Goal: Browse casually

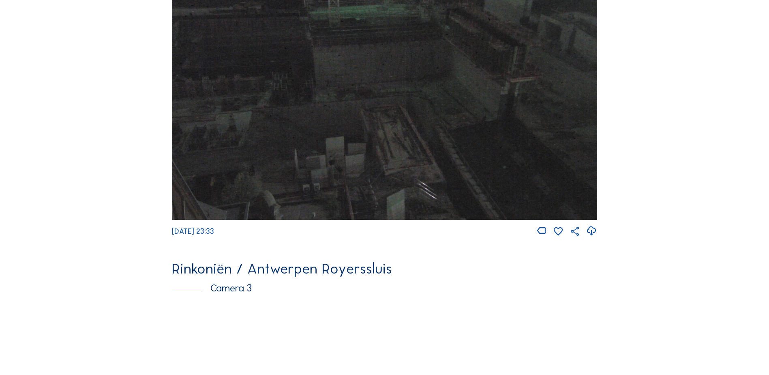
scroll to position [973, 0]
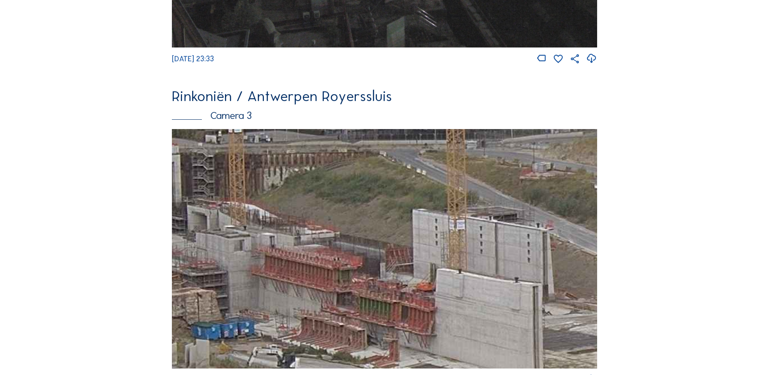
drag, startPoint x: 345, startPoint y: 226, endPoint x: 366, endPoint y: 300, distance: 77.5
click at [253, 207] on img at bounding box center [384, 248] width 425 height 239
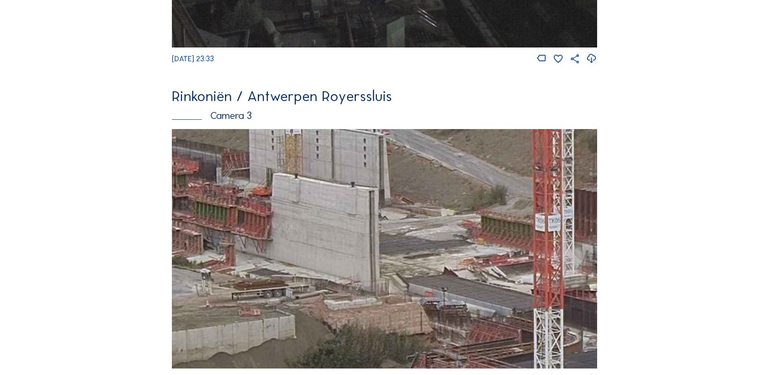
drag, startPoint x: 443, startPoint y: 321, endPoint x: 486, endPoint y: 261, distance: 73.6
click at [291, 230] on img at bounding box center [384, 248] width 425 height 239
drag, startPoint x: 484, startPoint y: 261, endPoint x: 287, endPoint y: 240, distance: 197.3
click at [288, 240] on img at bounding box center [384, 248] width 425 height 239
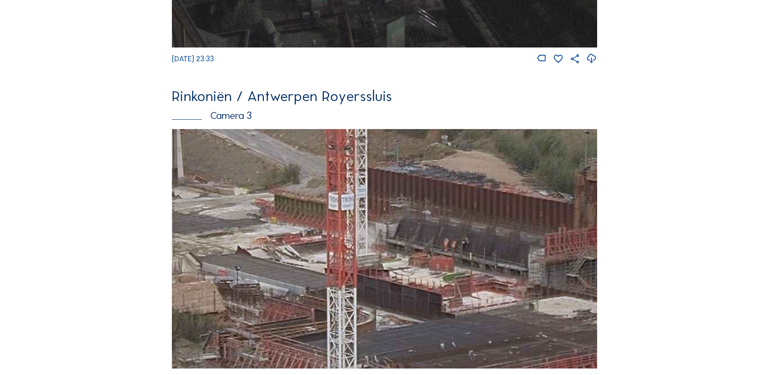
drag, startPoint x: 492, startPoint y: 249, endPoint x: 295, endPoint y: 210, distance: 201.6
click at [295, 210] on img at bounding box center [384, 248] width 425 height 239
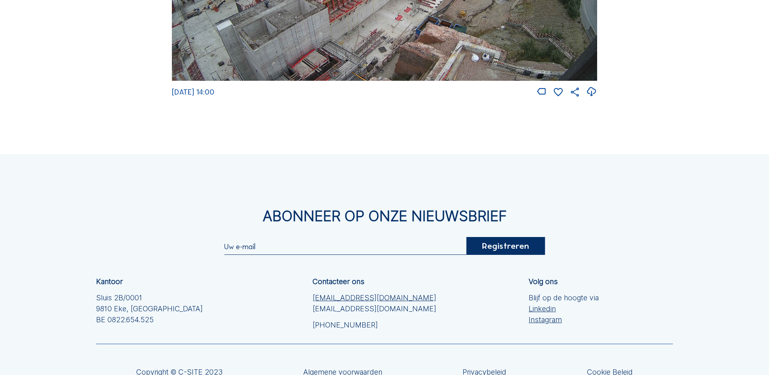
scroll to position [1671, 0]
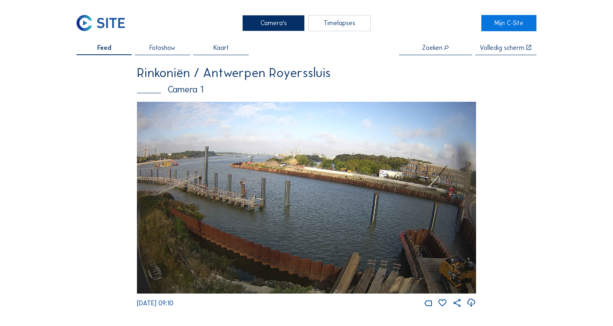
scroll to position [161, 0]
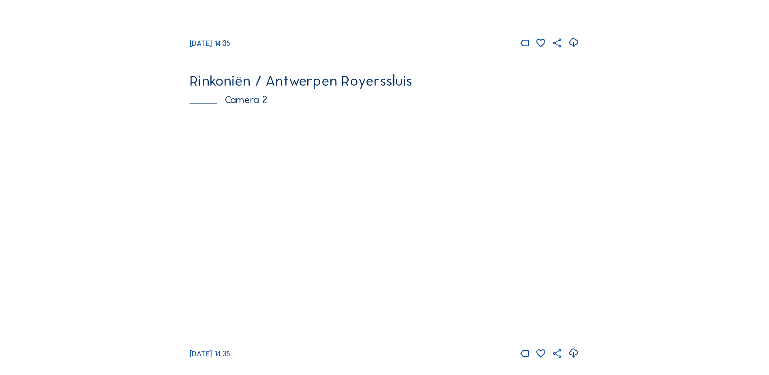
scroll to position [265, 0]
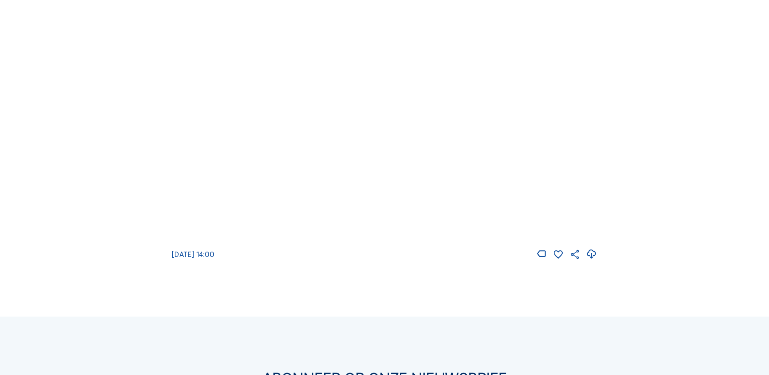
scroll to position [1338, 0]
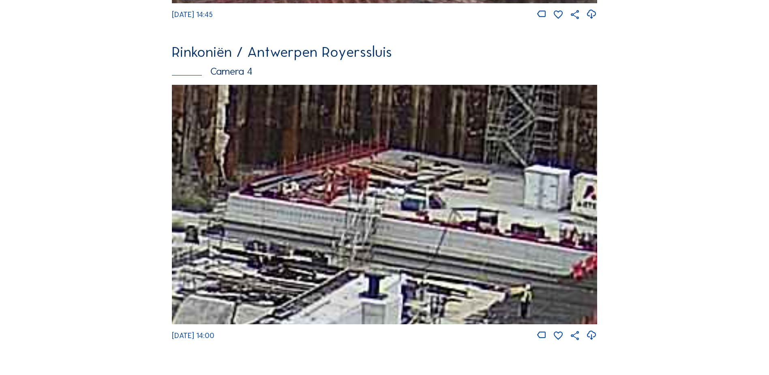
drag, startPoint x: 521, startPoint y: 141, endPoint x: 516, endPoint y: 169, distance: 28.3
click at [516, 169] on img at bounding box center [384, 204] width 425 height 239
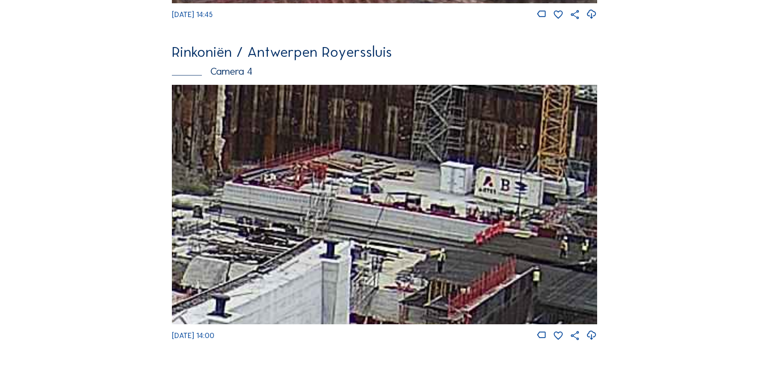
drag, startPoint x: 523, startPoint y: 248, endPoint x: 424, endPoint y: 169, distance: 126.4
click at [424, 169] on img at bounding box center [384, 204] width 425 height 239
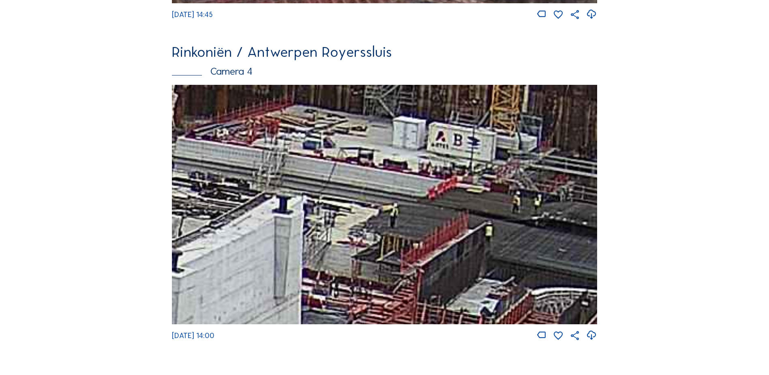
drag, startPoint x: 478, startPoint y: 213, endPoint x: 375, endPoint y: 200, distance: 103.8
click at [375, 200] on img at bounding box center [384, 204] width 425 height 239
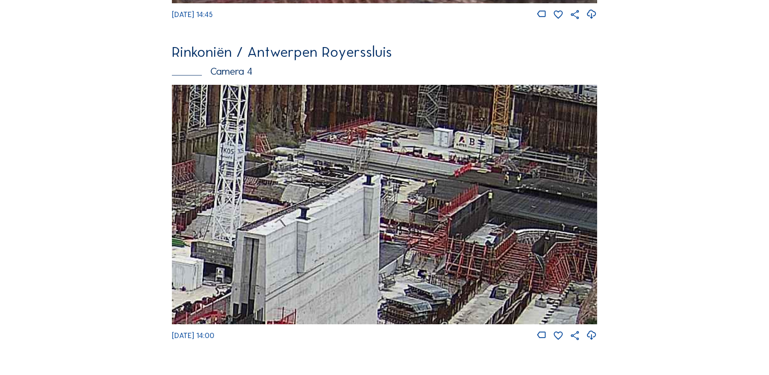
drag, startPoint x: 334, startPoint y: 213, endPoint x: 555, endPoint y: 185, distance: 222.7
click at [563, 183] on img at bounding box center [384, 204] width 425 height 239
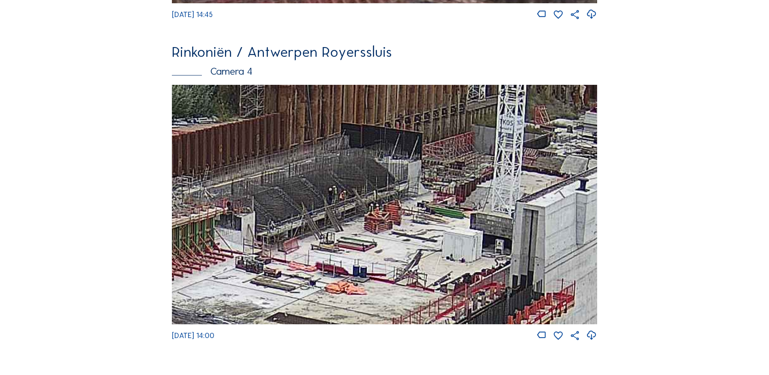
drag, startPoint x: 261, startPoint y: 197, endPoint x: 414, endPoint y: 186, distance: 153.6
click at [414, 186] on img at bounding box center [384, 204] width 425 height 239
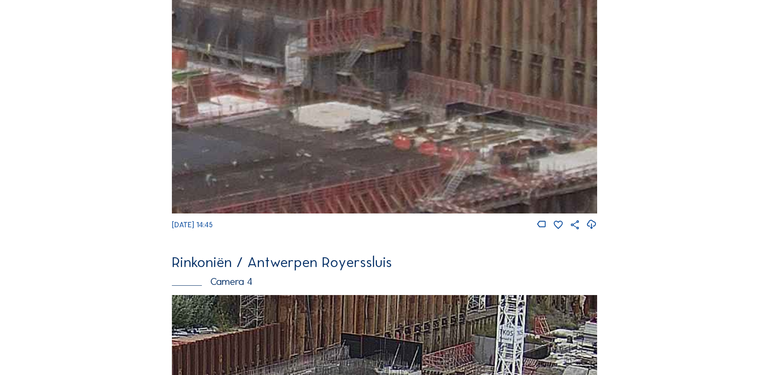
scroll to position [1054, 0]
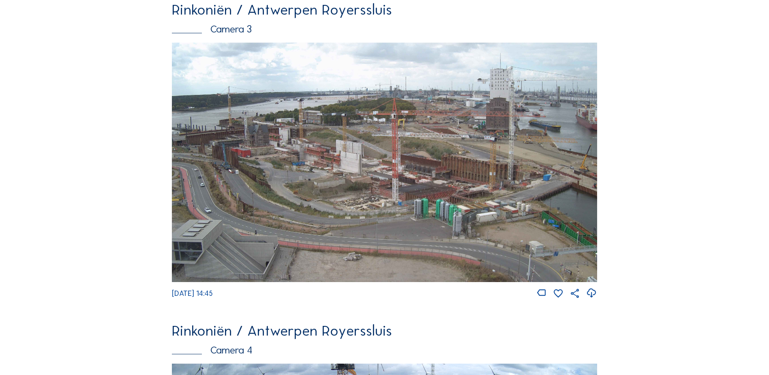
scroll to position [1062, 0]
